Goal: Task Accomplishment & Management: Manage account settings

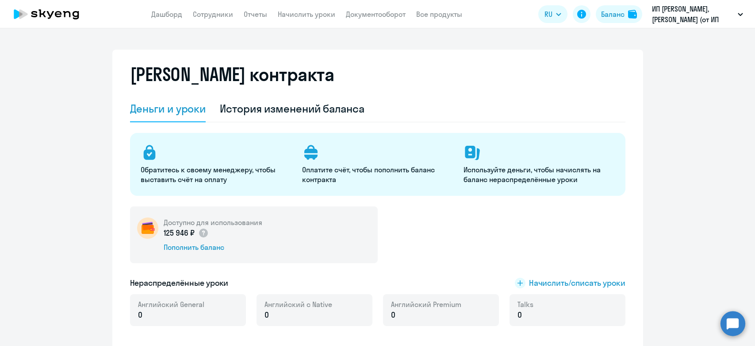
select select "english_adult_not_native_speaker"
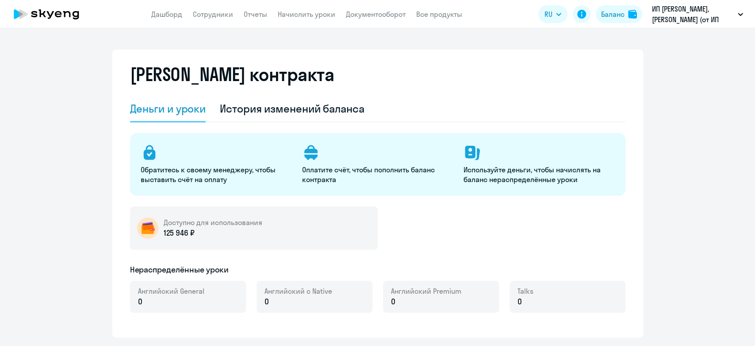
select select "english_adult_not_native_speaker"
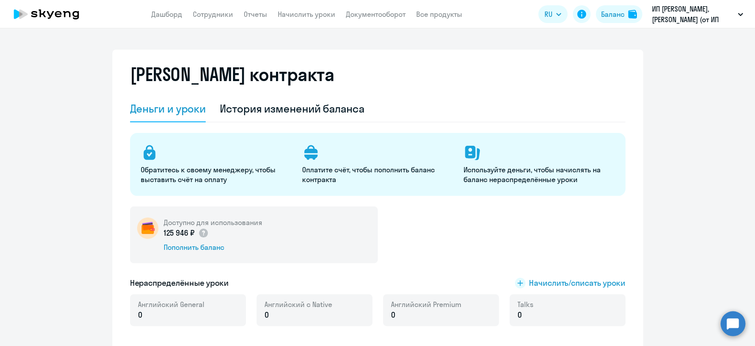
scroll to position [147, 0]
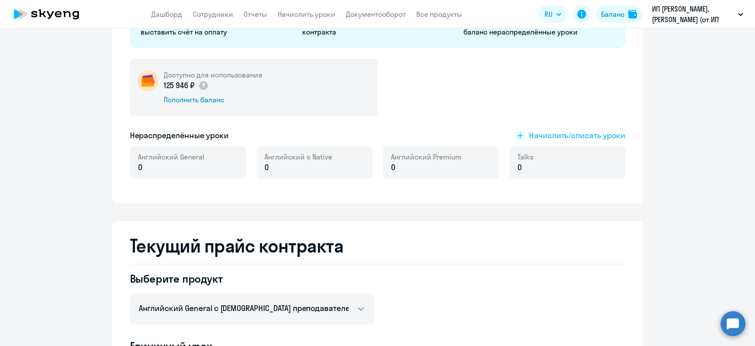
click at [583, 130] on span "Начислить/списать уроки" at bounding box center [577, 136] width 96 height 12
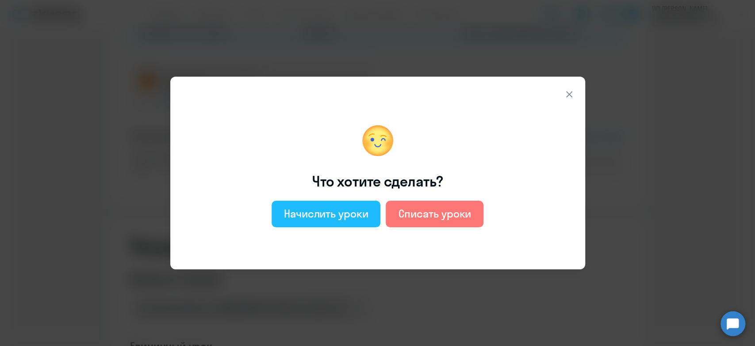
click at [312, 222] on button "Начислить уроки" at bounding box center [326, 213] width 109 height 27
select select "english_adult_not_native_speaker"
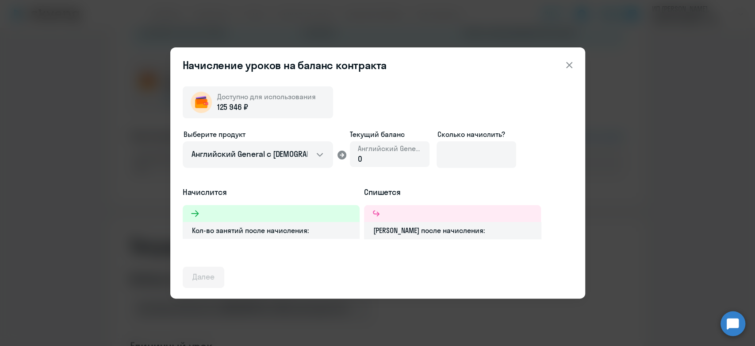
click at [374, 150] on span "Английский General" at bounding box center [390, 148] width 64 height 10
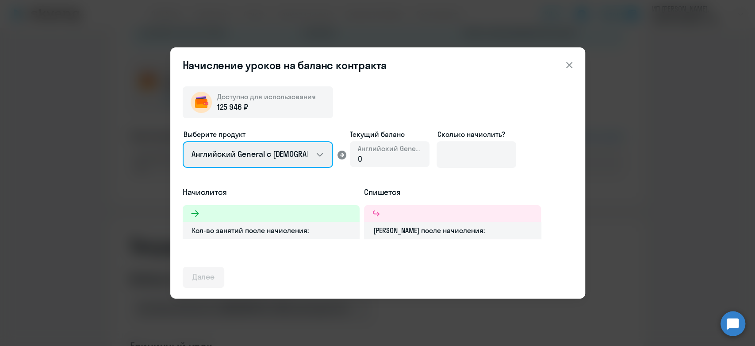
click at [318, 155] on select "Английский General с русскоговорящим преподавателем Английский General с англог…" at bounding box center [258, 154] width 150 height 27
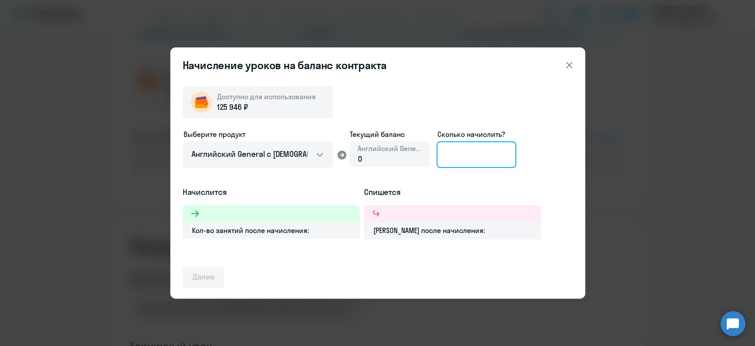
click at [460, 157] on input at bounding box center [477, 154] width 80 height 27
type input "1"
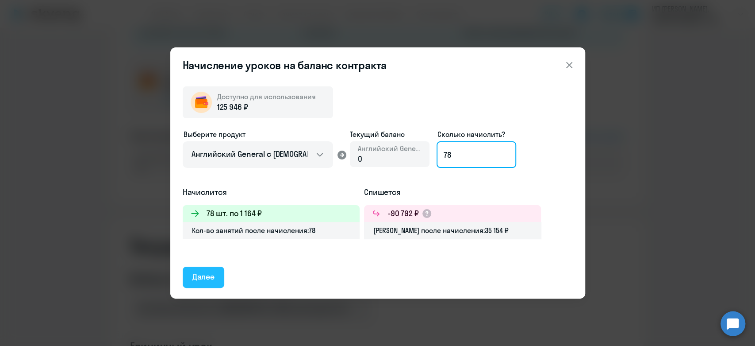
type input "78"
click at [209, 277] on div "Далее" at bounding box center [204, 277] width 23 height 12
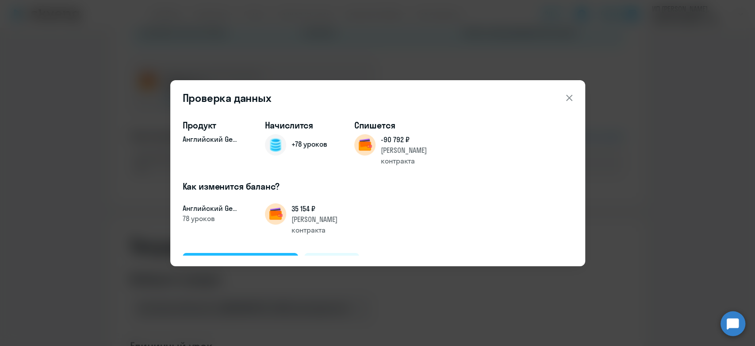
click at [244, 257] on div "Подтвердить и начислить" at bounding box center [241, 263] width 96 height 12
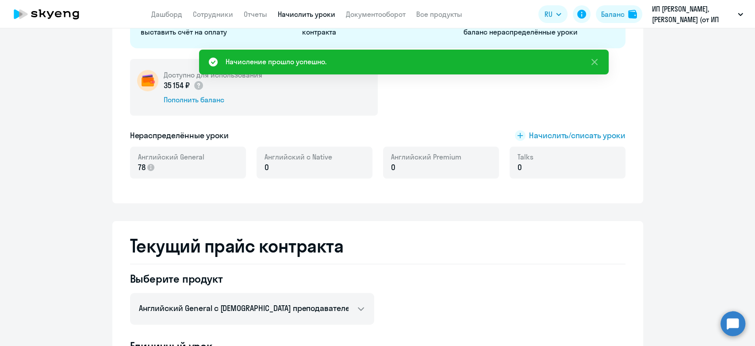
click at [304, 12] on link "Начислить уроки" at bounding box center [307, 14] width 58 height 9
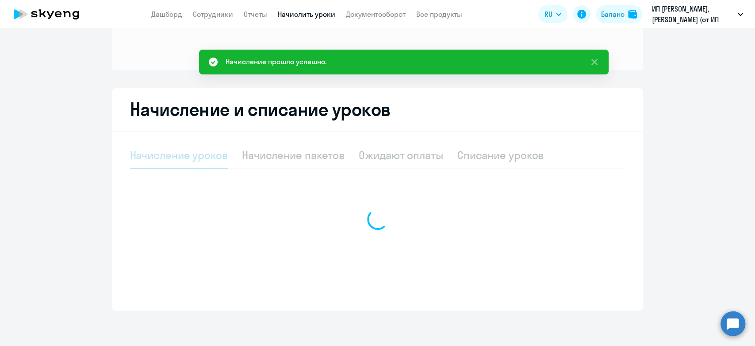
scroll to position [99, 0]
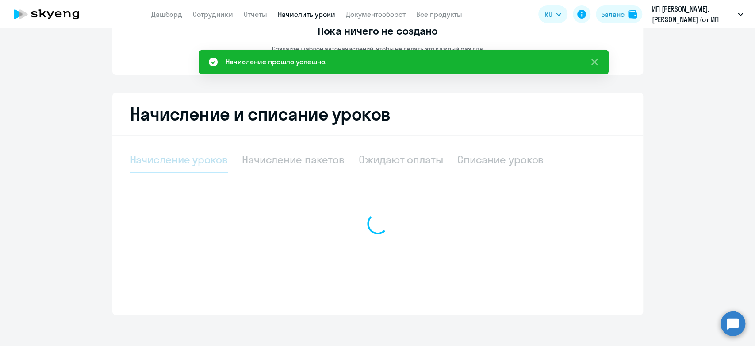
select select "10"
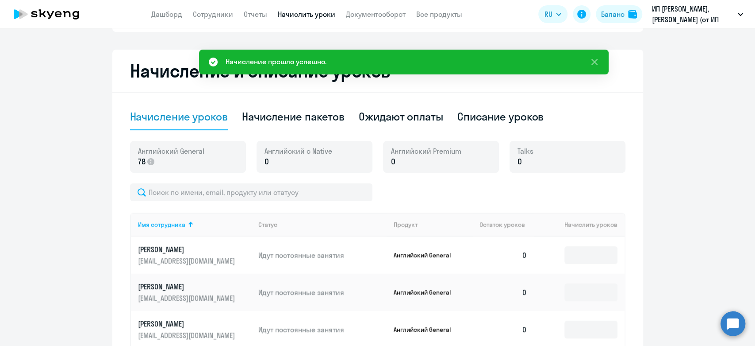
scroll to position [197, 0]
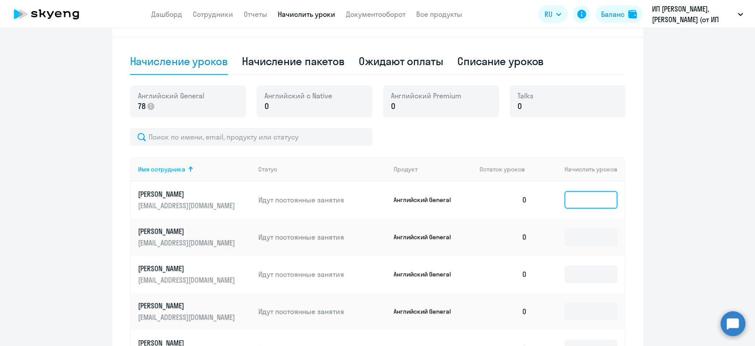
click at [579, 201] on input at bounding box center [591, 200] width 53 height 18
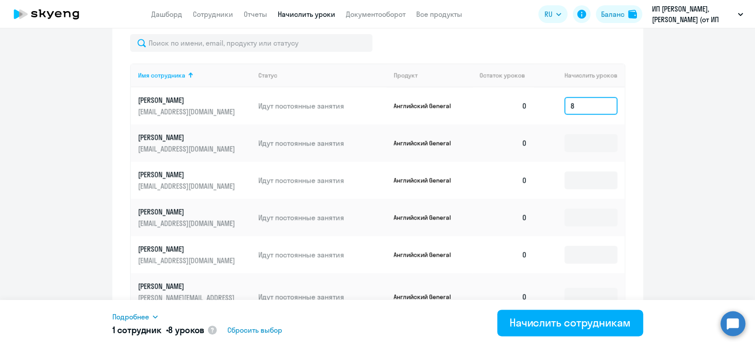
scroll to position [295, 0]
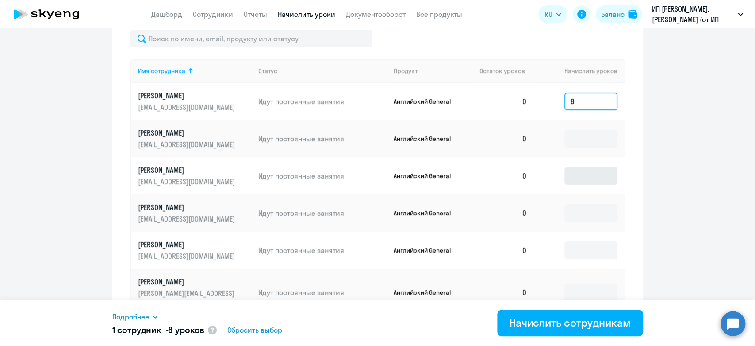
type input "8"
click at [577, 175] on input at bounding box center [591, 176] width 53 height 18
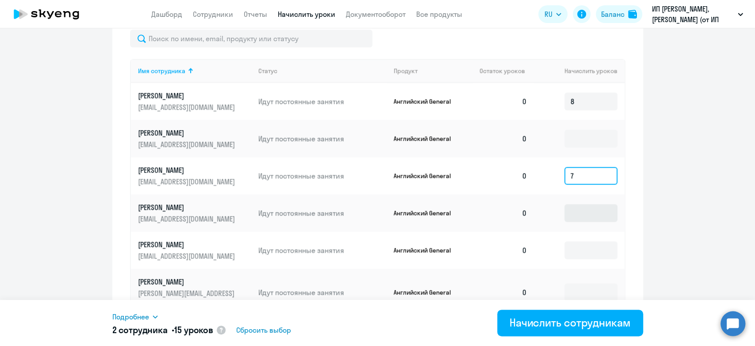
type input "7"
click at [574, 211] on input at bounding box center [591, 213] width 53 height 18
click at [579, 176] on input "7" at bounding box center [591, 176] width 53 height 18
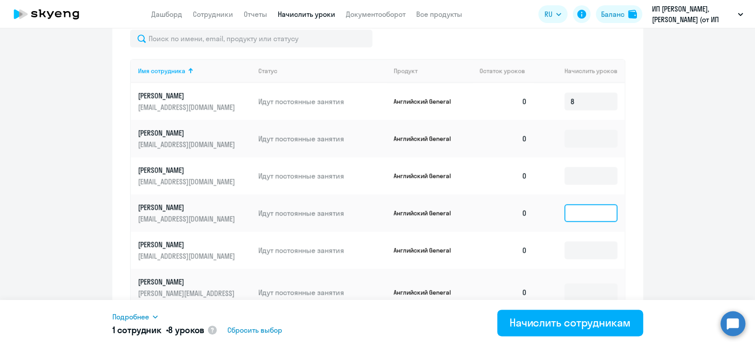
click at [586, 212] on input at bounding box center [591, 213] width 53 height 18
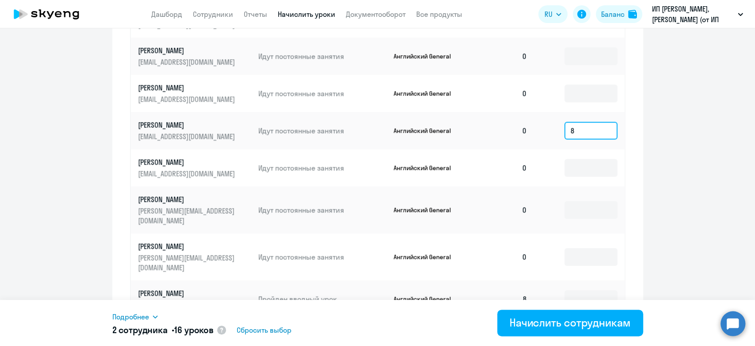
scroll to position [393, 0]
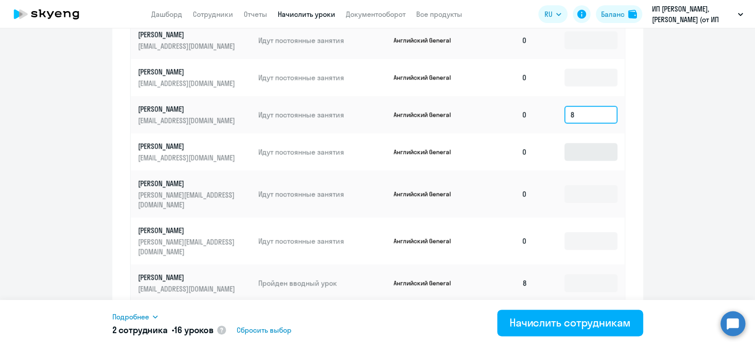
type input "8"
click at [580, 153] on input at bounding box center [591, 152] width 53 height 18
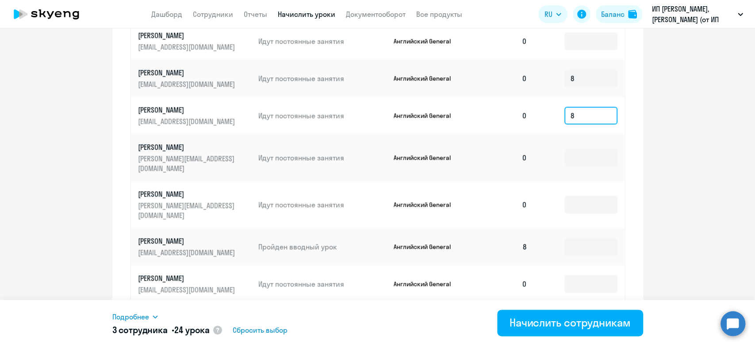
scroll to position [478, 0]
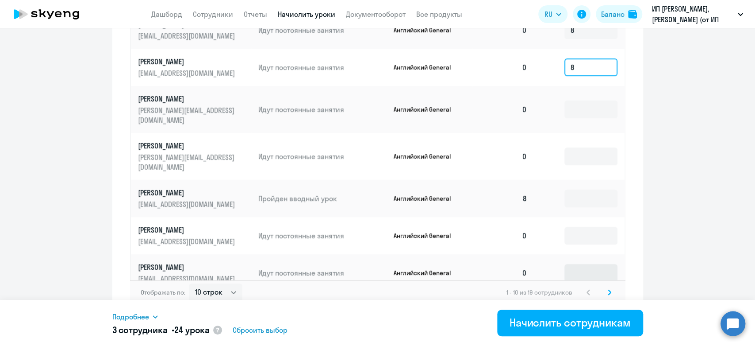
type input "8"
click at [585, 264] on input at bounding box center [591, 273] width 53 height 18
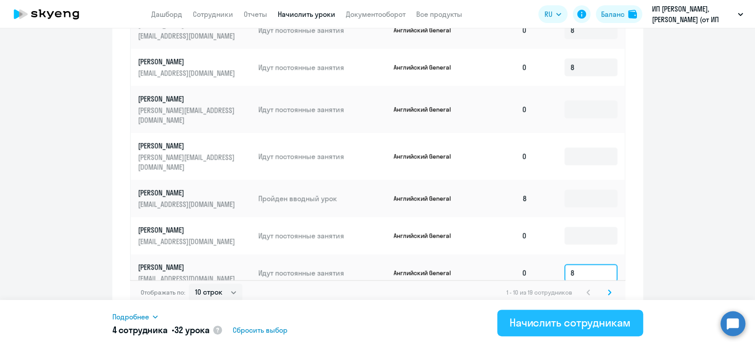
type input "8"
click at [572, 326] on div "Начислить сотрудникам" at bounding box center [570, 322] width 121 height 14
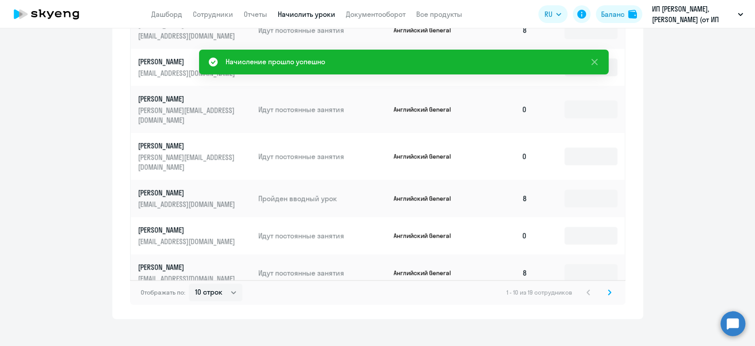
click at [608, 289] on icon at bounding box center [610, 292] width 4 height 6
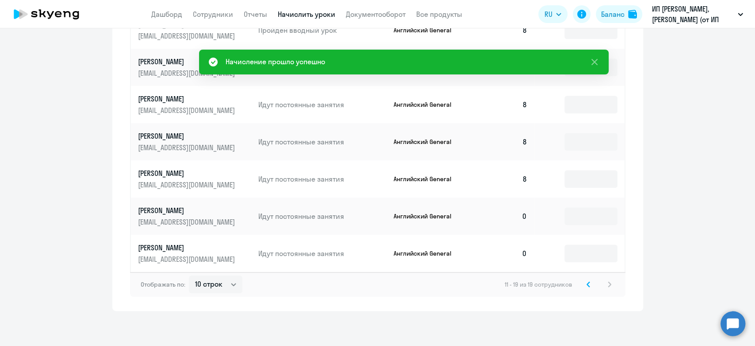
scroll to position [343, 0]
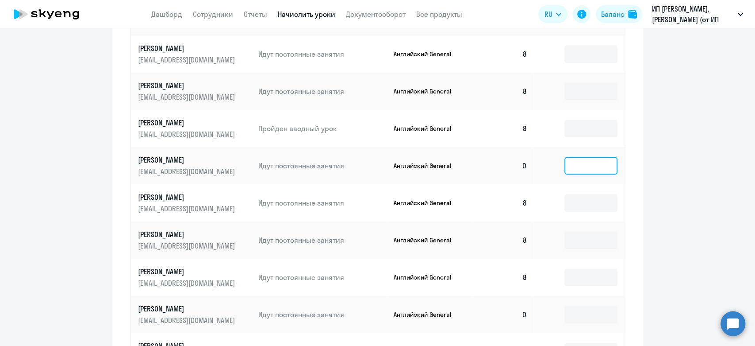
click at [590, 169] on input at bounding box center [591, 166] width 53 height 18
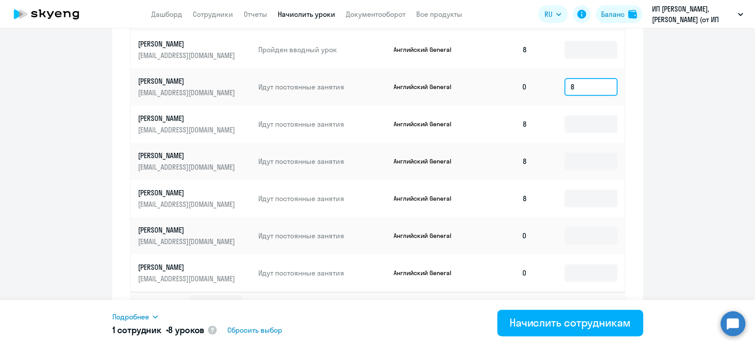
scroll to position [441, 0]
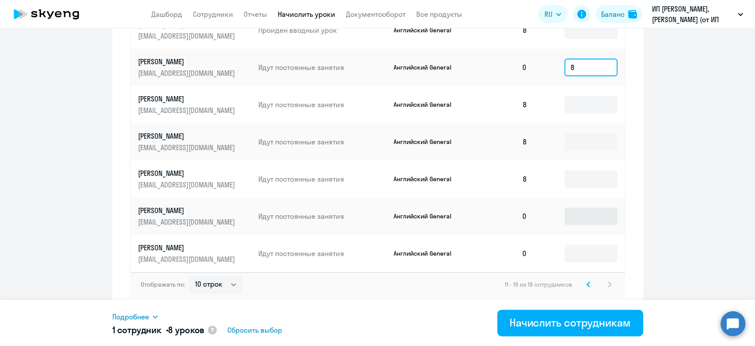
type input "8"
click at [594, 208] on input at bounding box center [591, 216] width 53 height 18
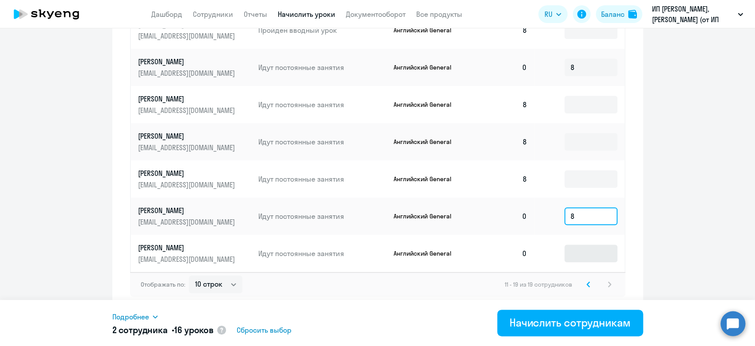
type input "8"
click at [593, 251] on input at bounding box center [591, 253] width 53 height 18
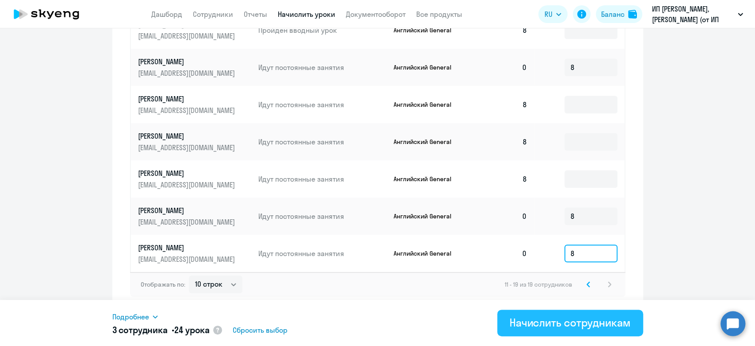
type input "8"
click at [565, 322] on div "Начислить сотрудникам" at bounding box center [570, 322] width 121 height 14
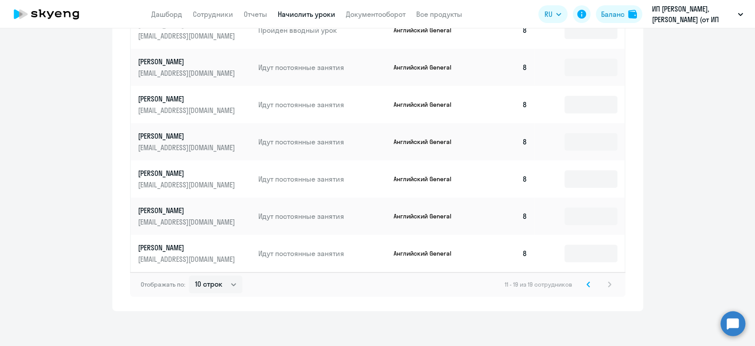
click at [588, 282] on svg-icon at bounding box center [588, 284] width 11 height 11
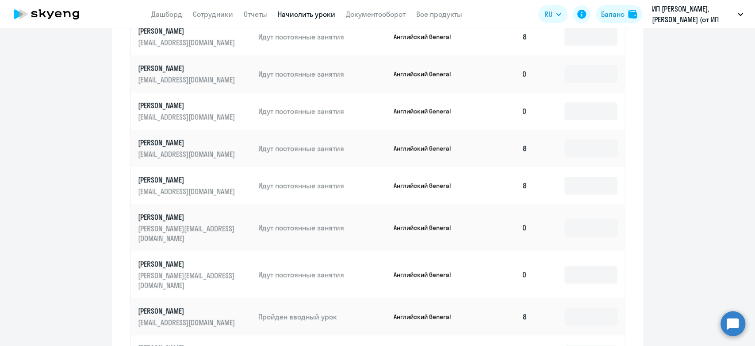
scroll to position [343, 0]
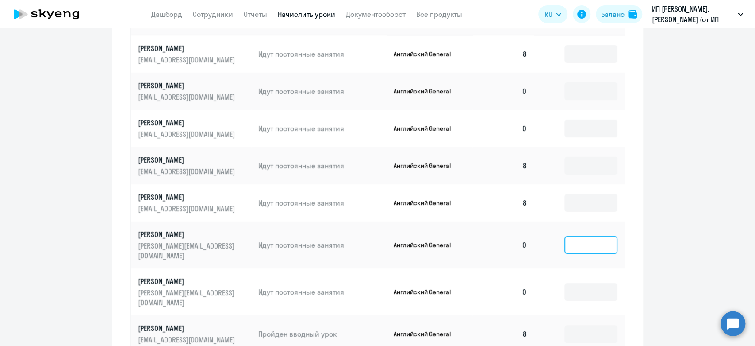
click at [593, 239] on input at bounding box center [591, 245] width 53 height 18
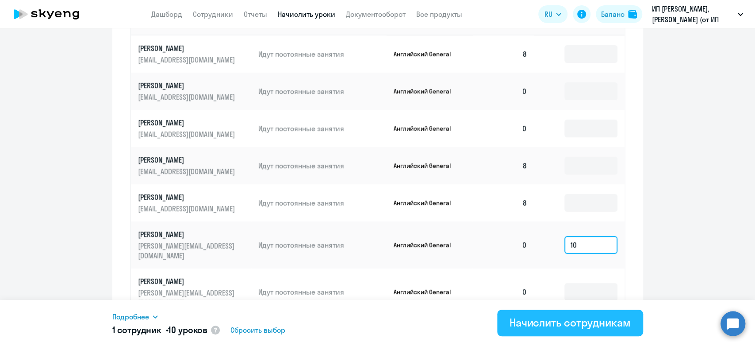
type input "10"
click at [590, 317] on div "Начислить сотрудникам" at bounding box center [570, 322] width 121 height 14
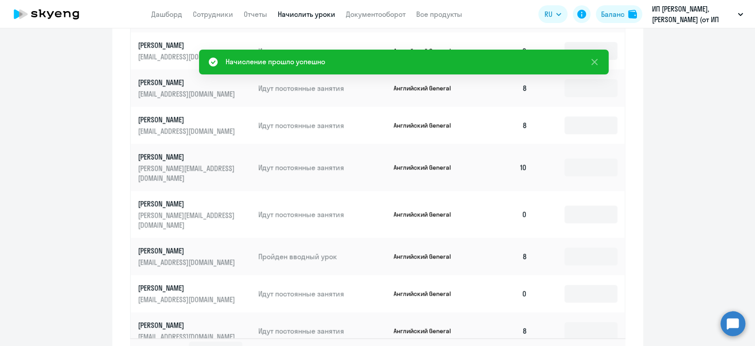
scroll to position [478, 0]
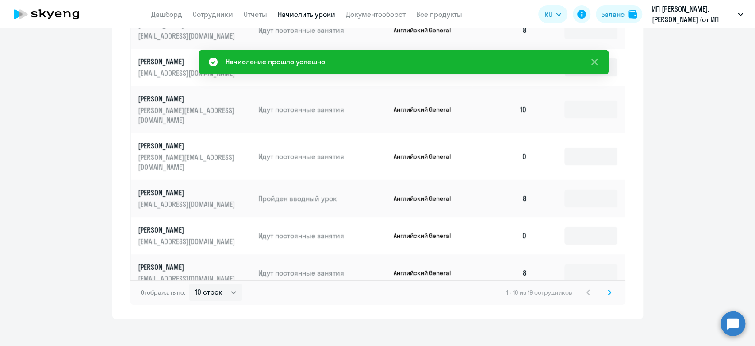
click at [587, 189] on td at bounding box center [579, 198] width 90 height 37
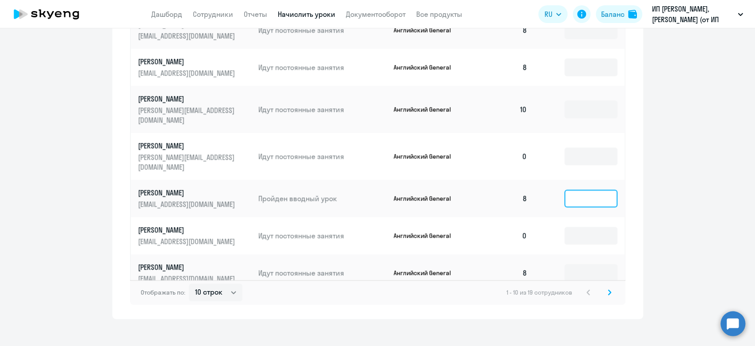
click at [584, 189] on input at bounding box center [591, 198] width 53 height 18
click at [584, 153] on td at bounding box center [579, 156] width 90 height 47
click at [586, 147] on input at bounding box center [591, 156] width 53 height 18
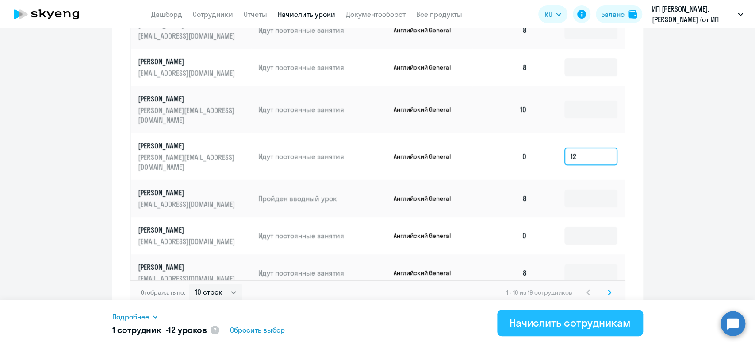
type input "12"
click at [556, 318] on div "Начислить сотрудникам" at bounding box center [570, 322] width 121 height 14
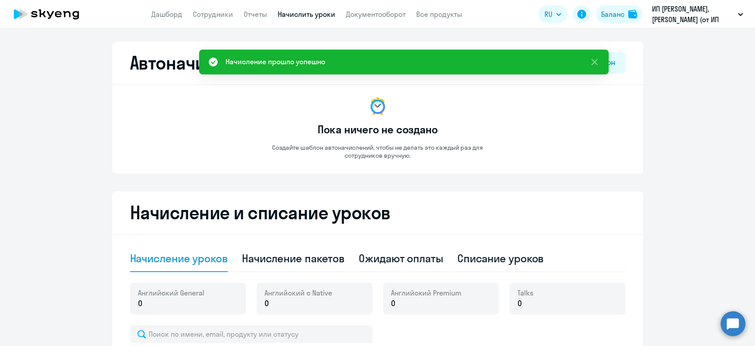
scroll to position [0, 0]
click at [623, 17] on div "Баланс" at bounding box center [612, 14] width 23 height 11
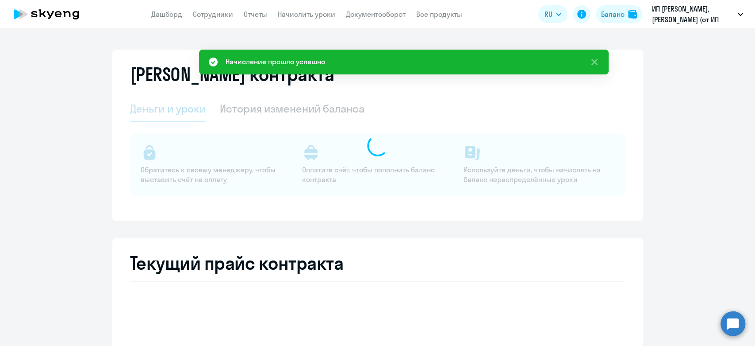
select select "english_adult_not_native_speaker"
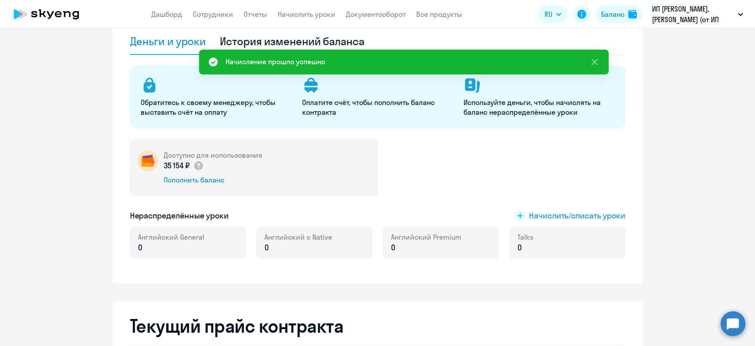
scroll to position [147, 0]
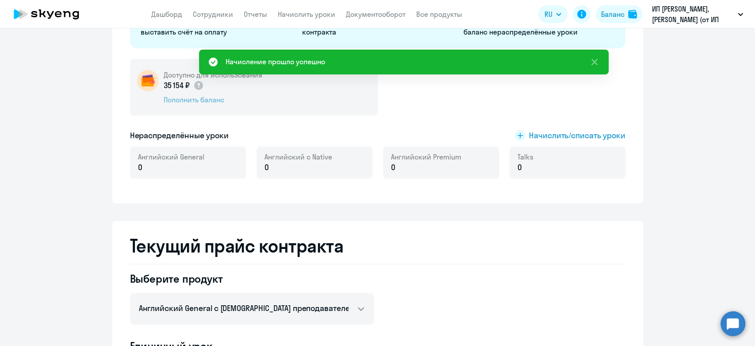
click at [191, 101] on div "Пополнить баланс" at bounding box center [213, 100] width 99 height 10
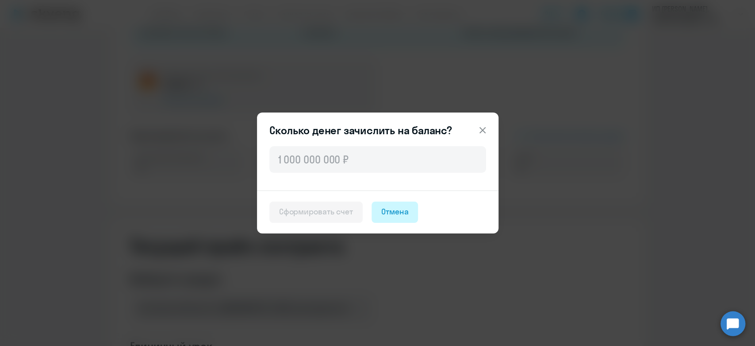
click at [411, 222] on button "Отмена" at bounding box center [395, 211] width 47 height 21
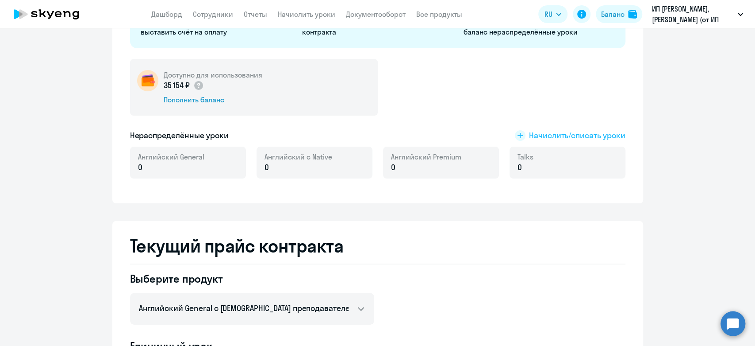
click at [583, 135] on span "Начислить/списать уроки" at bounding box center [577, 136] width 96 height 12
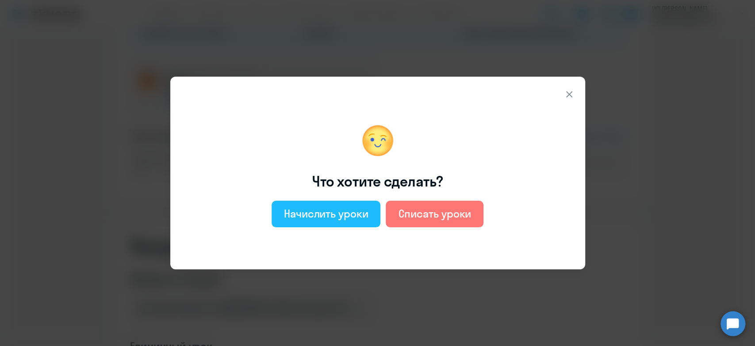
click at [343, 210] on div "Начислить уроки" at bounding box center [326, 213] width 85 height 14
select select "english_adult_not_native_speaker"
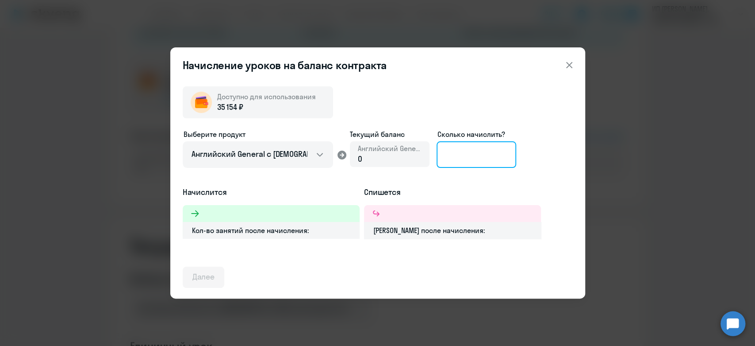
click at [453, 164] on input at bounding box center [477, 154] width 80 height 27
type input "7"
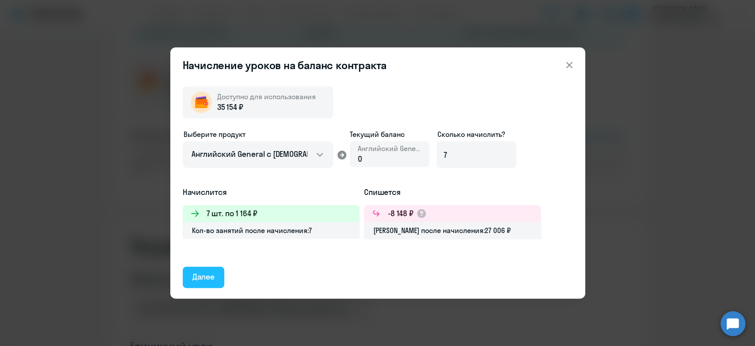
click at [209, 281] on div "Далее" at bounding box center [204, 277] width 23 height 12
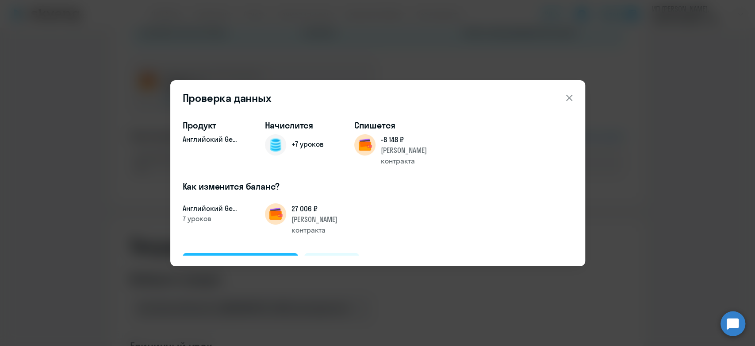
click at [227, 257] on div "Подтвердить и начислить" at bounding box center [241, 263] width 96 height 12
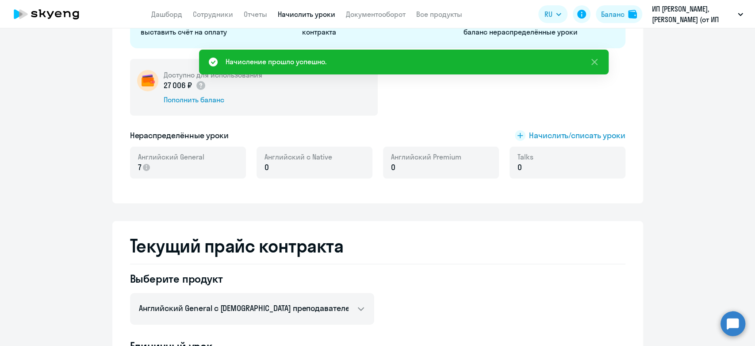
click at [308, 14] on link "Начислить уроки" at bounding box center [307, 14] width 58 height 9
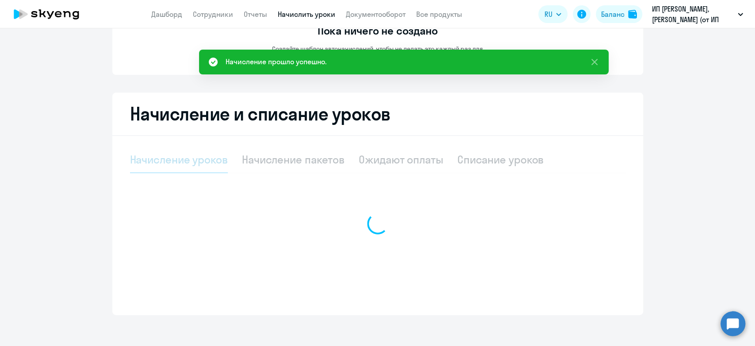
select select "10"
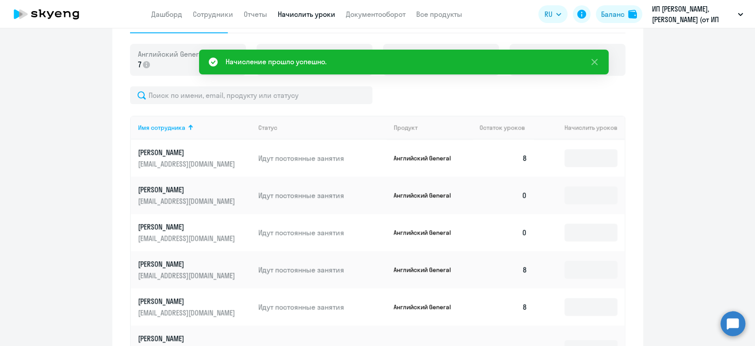
scroll to position [246, 0]
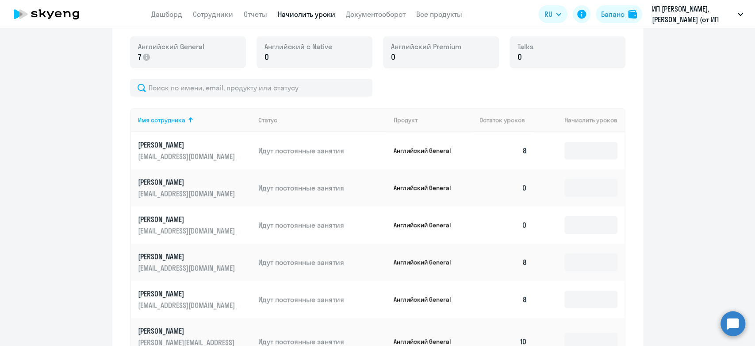
click at [556, 226] on td at bounding box center [579, 224] width 90 height 37
click at [579, 226] on input at bounding box center [591, 225] width 53 height 18
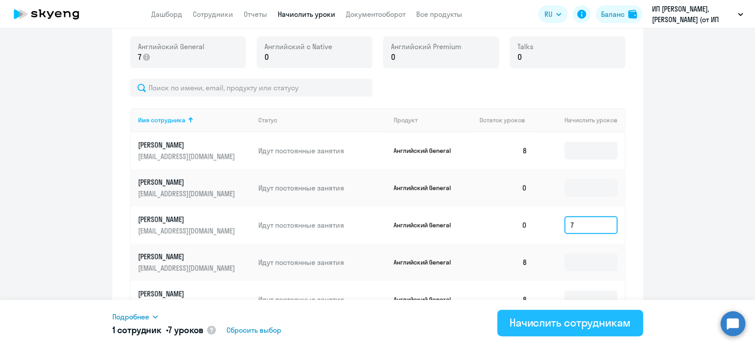
type input "7"
click at [535, 321] on div "Начислить сотрудникам" at bounding box center [570, 322] width 121 height 14
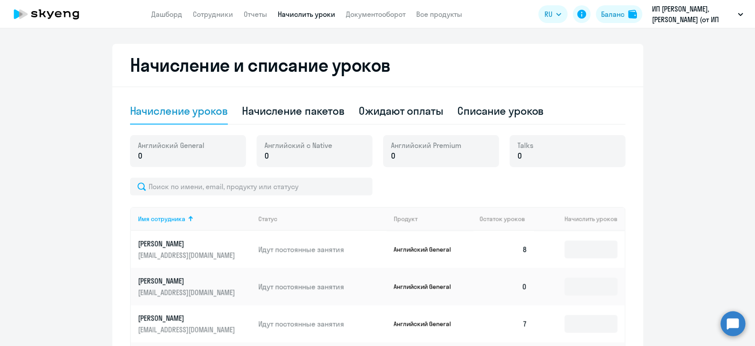
scroll to position [295, 0]
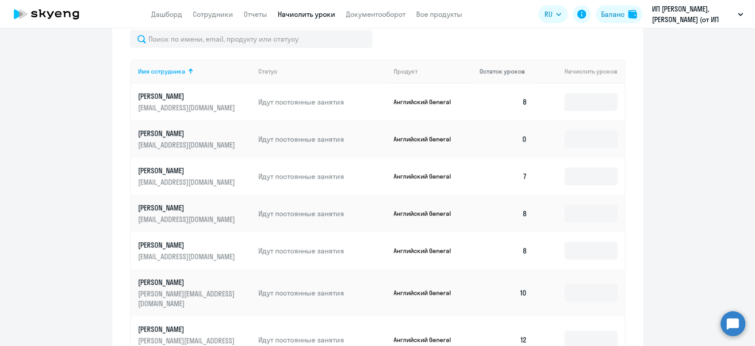
click at [482, 69] on span "Остаток уроков" at bounding box center [503, 71] width 46 height 8
